Goal: Transaction & Acquisition: Purchase product/service

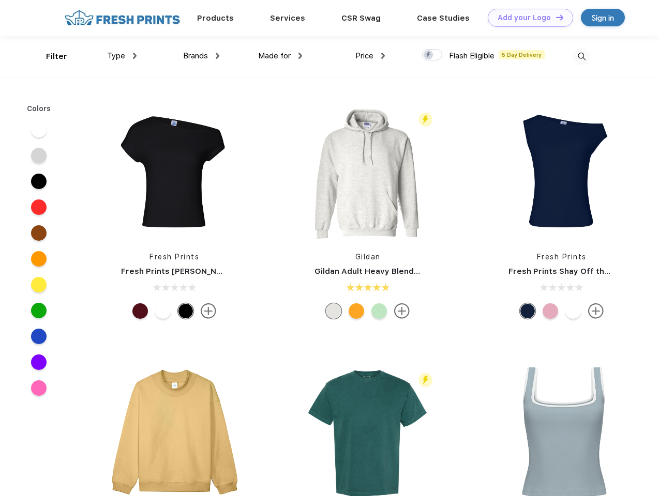
scroll to position [1, 0]
click at [526, 18] on link "Add your Logo Design Tool" at bounding box center [530, 18] width 85 height 18
click at [0, 0] on div "Design Tool" at bounding box center [0, 0] width 0 height 0
click at [555, 17] on link "Add your Logo Design Tool" at bounding box center [530, 18] width 85 height 18
click at [50, 56] on div "Filter" at bounding box center [56, 57] width 21 height 12
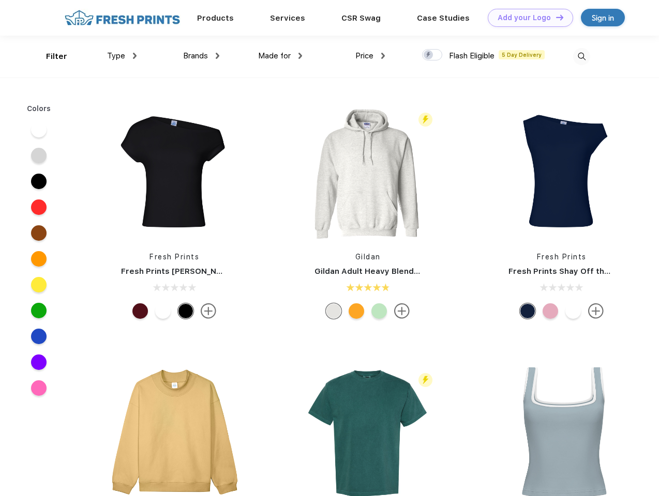
click at [122, 56] on span "Type" at bounding box center [116, 55] width 18 height 9
click at [201, 56] on span "Brands" at bounding box center [195, 55] width 25 height 9
click at [280, 56] on span "Made for" at bounding box center [274, 55] width 33 height 9
click at [370, 56] on span "Price" at bounding box center [364, 55] width 18 height 9
click at [432, 55] on div at bounding box center [432, 54] width 20 height 11
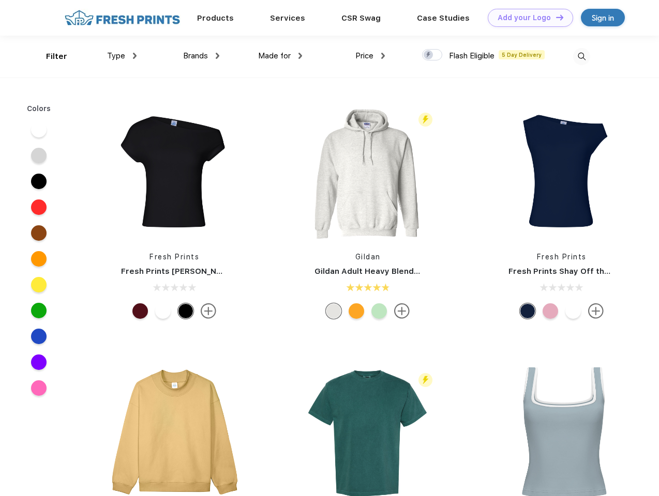
click at [429, 55] on input "checkbox" at bounding box center [425, 52] width 7 height 7
click at [581, 56] on img at bounding box center [581, 56] width 17 height 17
